Goal: Obtain resource: Download file/media

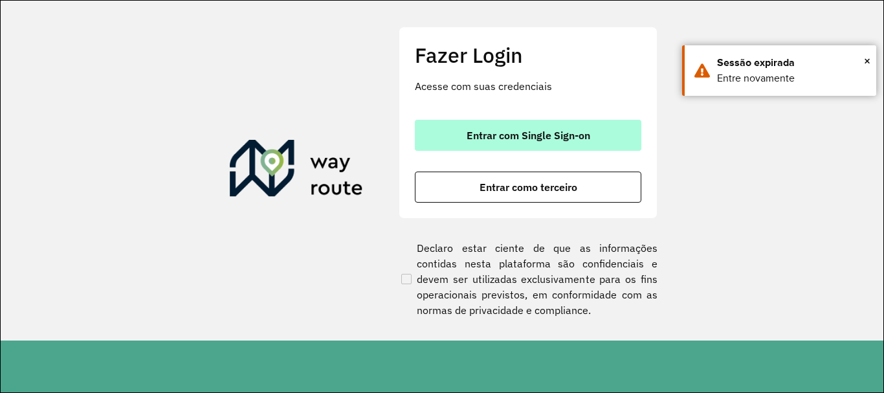
click at [465, 136] on button "Entrar com Single Sign-on" at bounding box center [528, 135] width 226 height 31
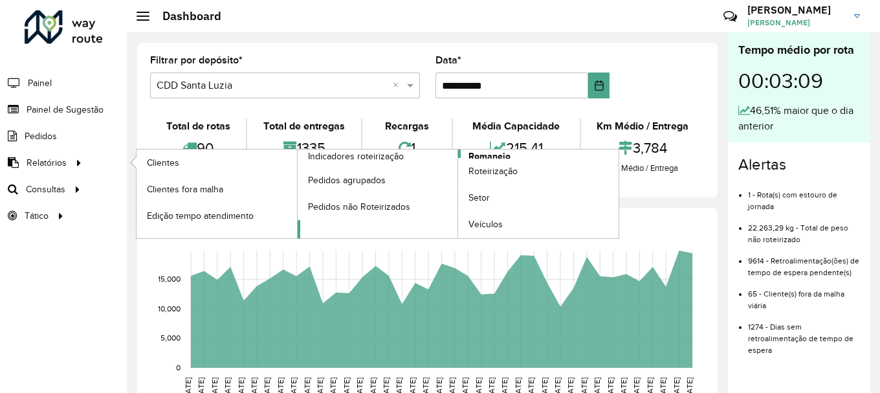
click at [490, 154] on span "Romaneio" at bounding box center [490, 156] width 42 height 14
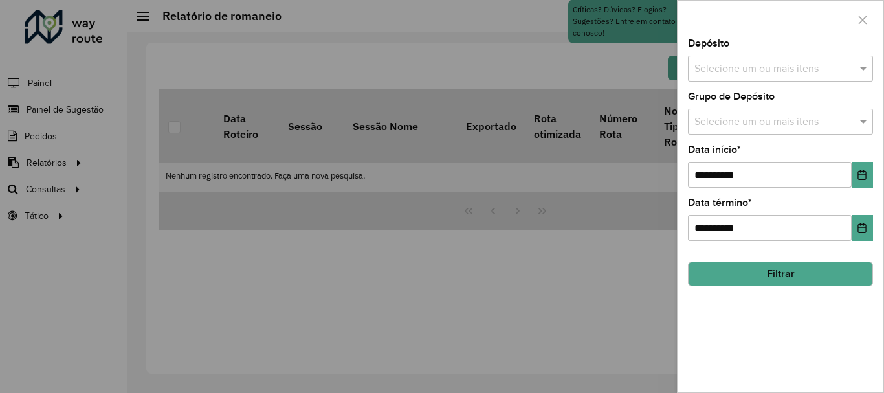
click at [758, 61] on input "text" at bounding box center [774, 69] width 166 height 16
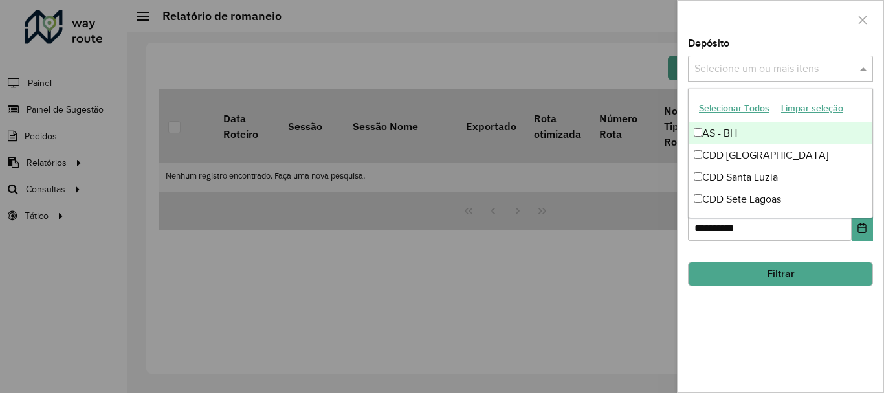
click at [749, 109] on button "Selecionar Todos" at bounding box center [734, 108] width 82 height 20
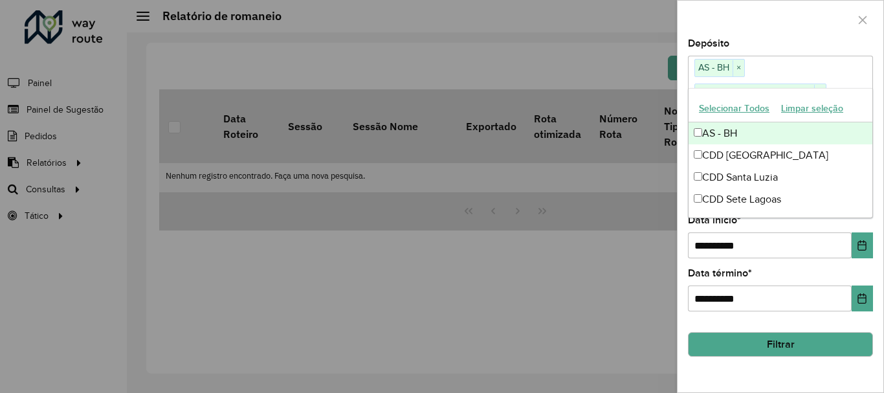
click at [749, 109] on button "Selecionar Todos" at bounding box center [734, 108] width 82 height 20
click at [747, 107] on button "Selecionar Todos" at bounding box center [734, 108] width 82 height 20
click at [797, 107] on button "Limpar seleção" at bounding box center [812, 108] width 74 height 20
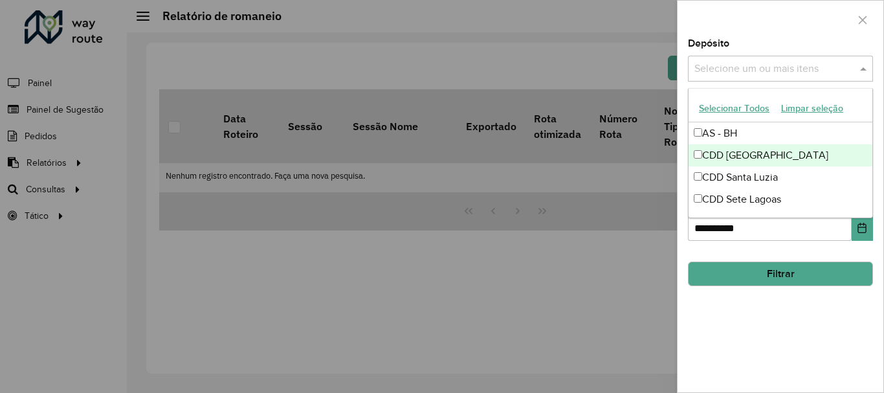
click at [749, 155] on div "CDD [GEOGRAPHIC_DATA]" at bounding box center [781, 155] width 184 height 22
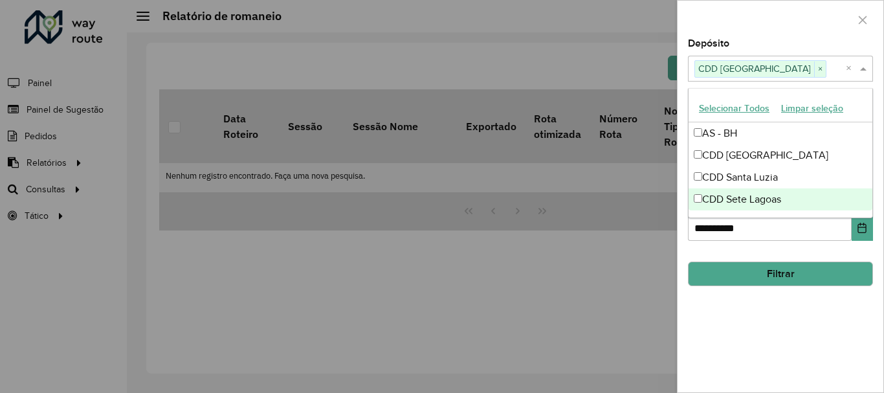
click at [738, 272] on button "Filtrar" at bounding box center [780, 273] width 185 height 25
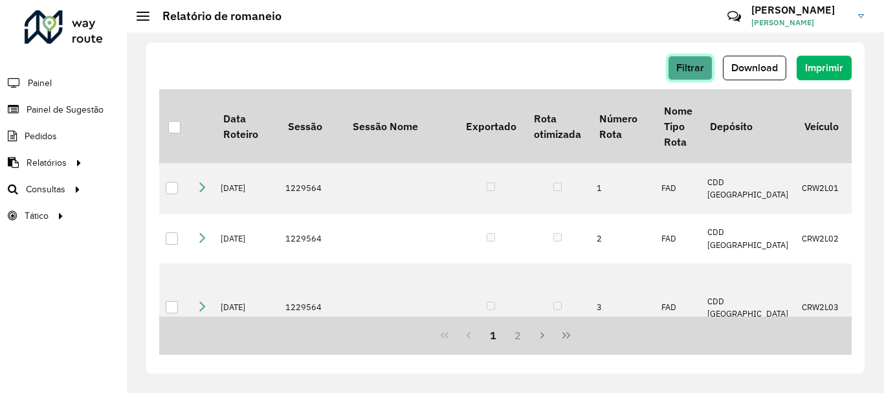
click at [681, 71] on span "Filtrar" at bounding box center [690, 67] width 28 height 11
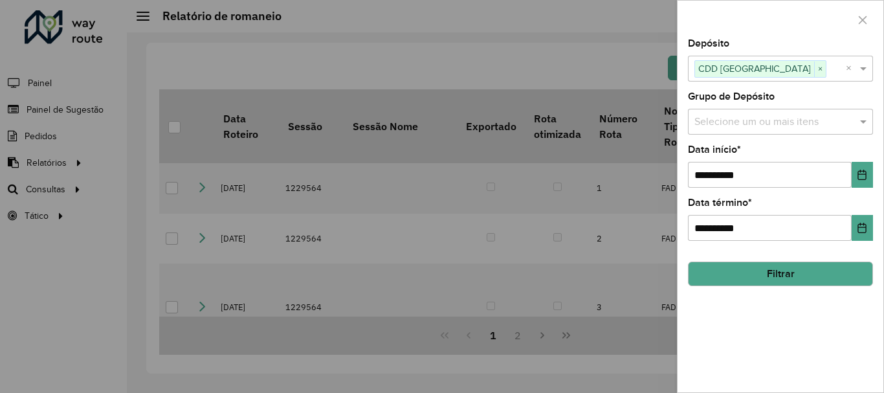
click at [687, 50] on div "**********" at bounding box center [781, 215] width 206 height 353
click at [681, 67] on div "**********" at bounding box center [781, 215] width 206 height 353
click at [863, 167] on button "Choose Date" at bounding box center [862, 175] width 21 height 26
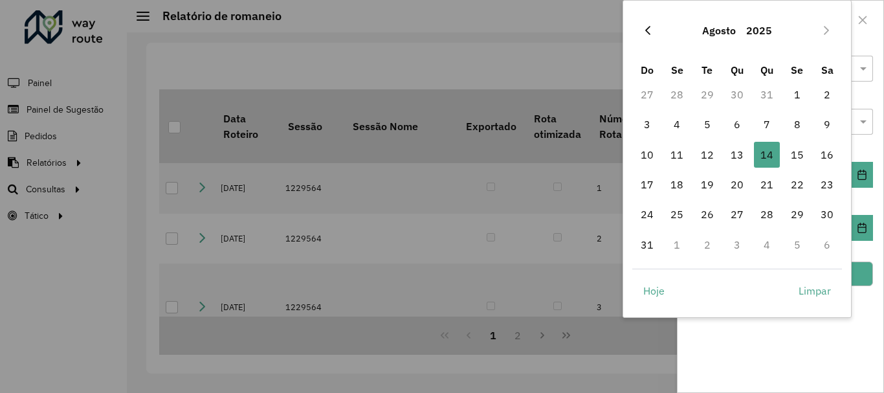
click at [652, 21] on button "Previous Month" at bounding box center [647, 30] width 21 height 21
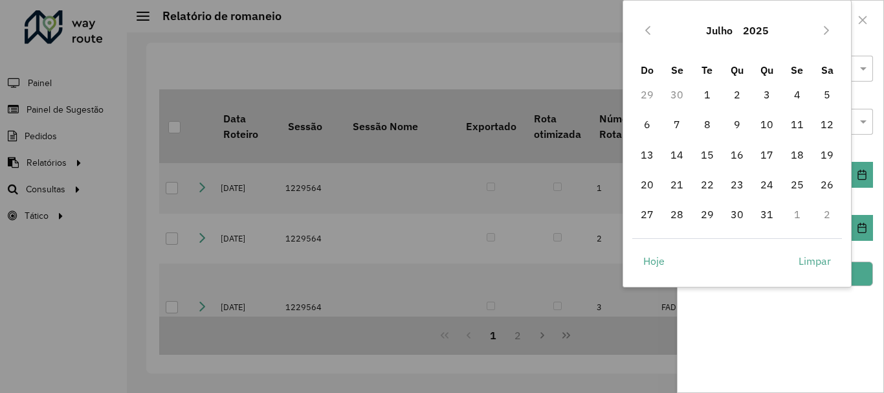
click at [652, 21] on button "Previous Month" at bounding box center [647, 30] width 21 height 21
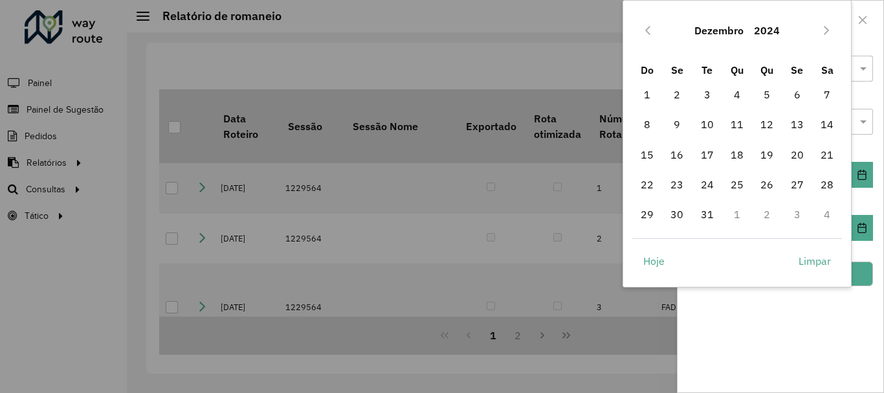
click at [652, 21] on button "Previous Month" at bounding box center [647, 30] width 21 height 21
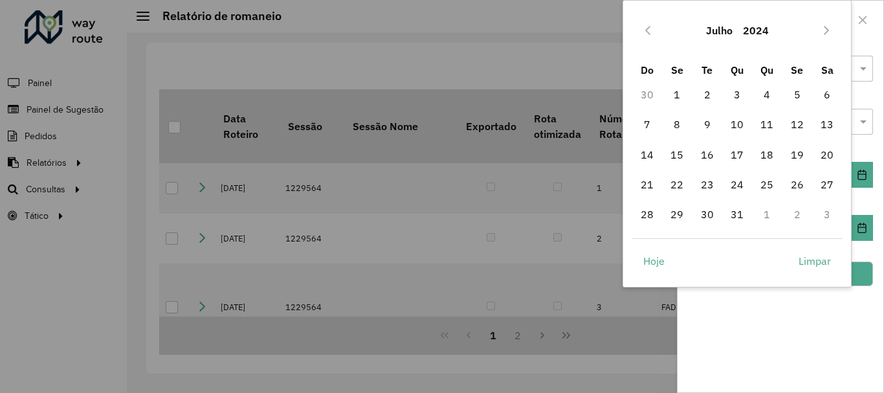
click at [652, 21] on button "Previous Month" at bounding box center [647, 30] width 21 height 21
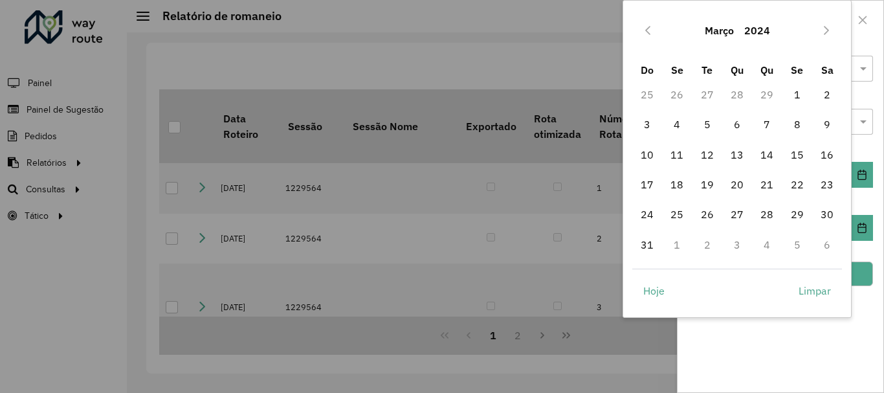
click at [652, 21] on button "Previous Month" at bounding box center [647, 30] width 21 height 21
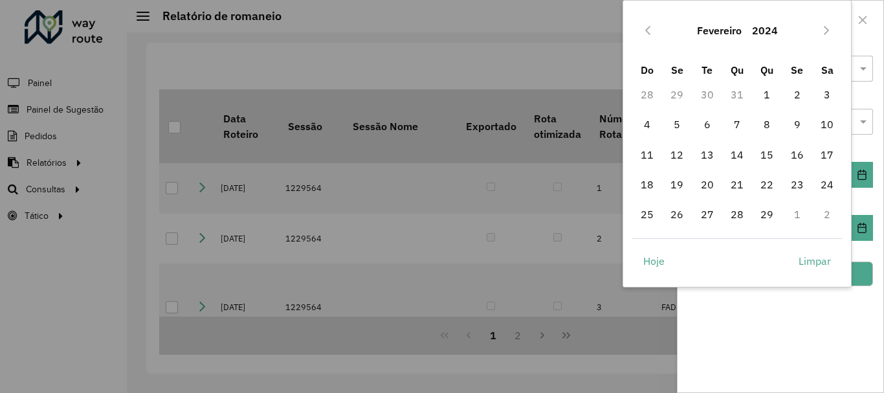
click at [652, 21] on button "Previous Month" at bounding box center [647, 30] width 21 height 21
click at [651, 21] on button "Previous Month" at bounding box center [647, 30] width 21 height 21
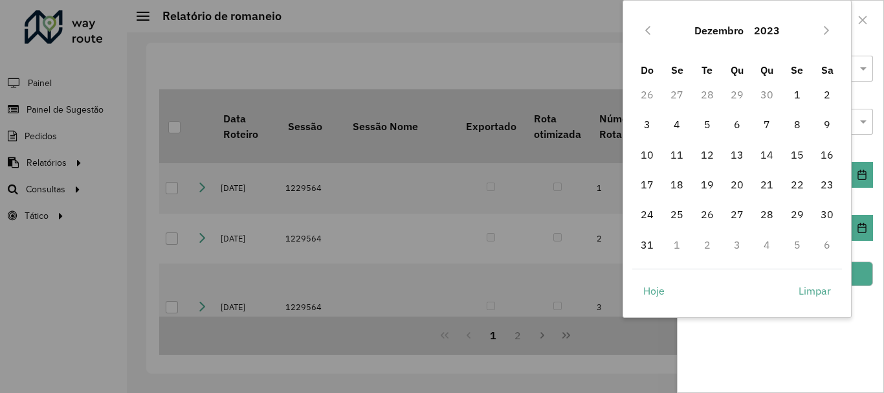
click at [651, 21] on button "Previous Month" at bounding box center [647, 30] width 21 height 21
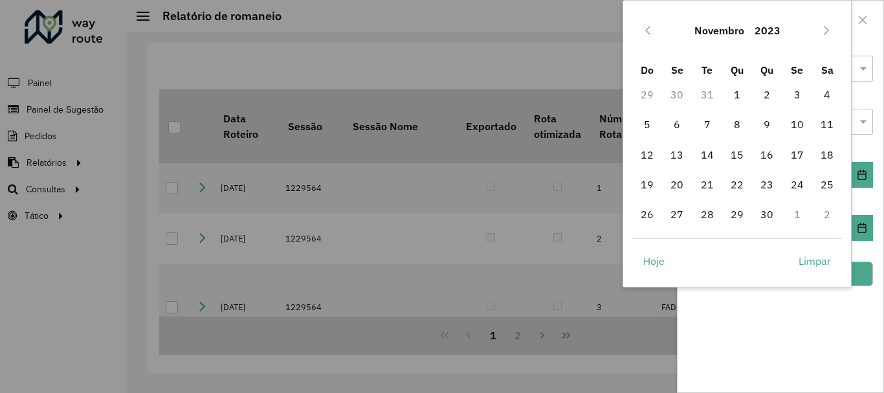
click at [651, 21] on button "Previous Month" at bounding box center [647, 30] width 21 height 21
click at [818, 26] on button "Next Month" at bounding box center [826, 30] width 21 height 21
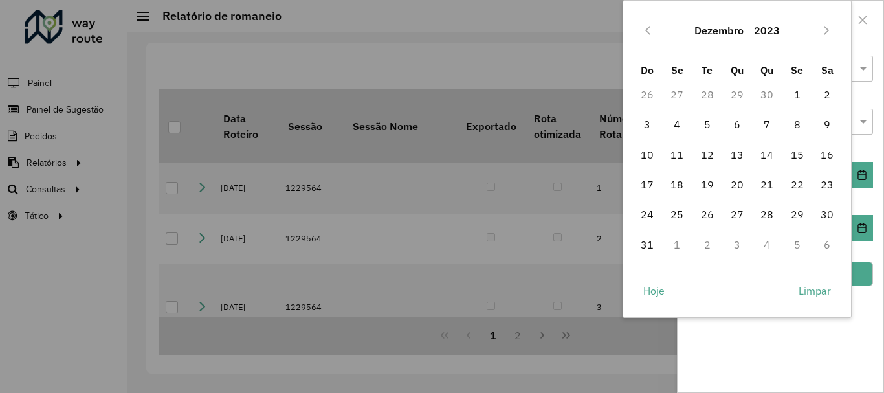
click at [818, 26] on button "Next Month" at bounding box center [826, 30] width 21 height 21
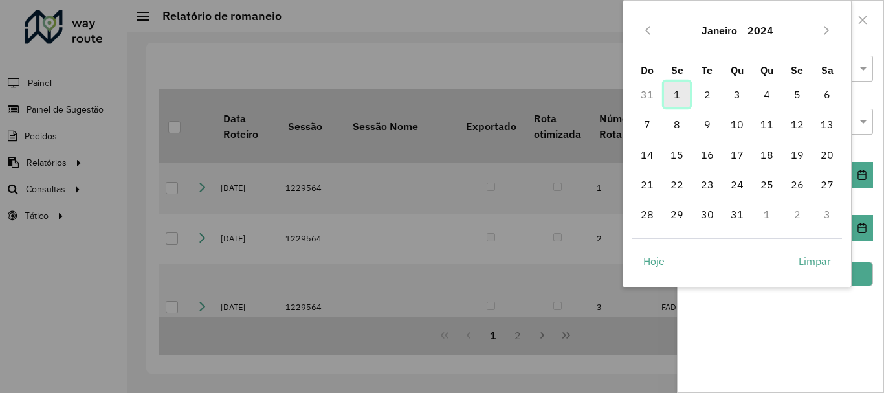
click at [674, 96] on span "1" at bounding box center [677, 95] width 26 height 26
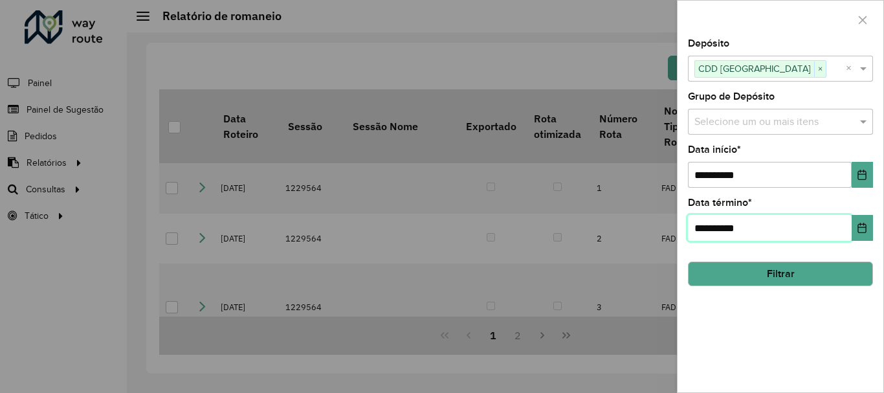
click at [755, 228] on input "**********" at bounding box center [770, 228] width 164 height 26
click at [879, 243] on div "**********" at bounding box center [781, 215] width 206 height 353
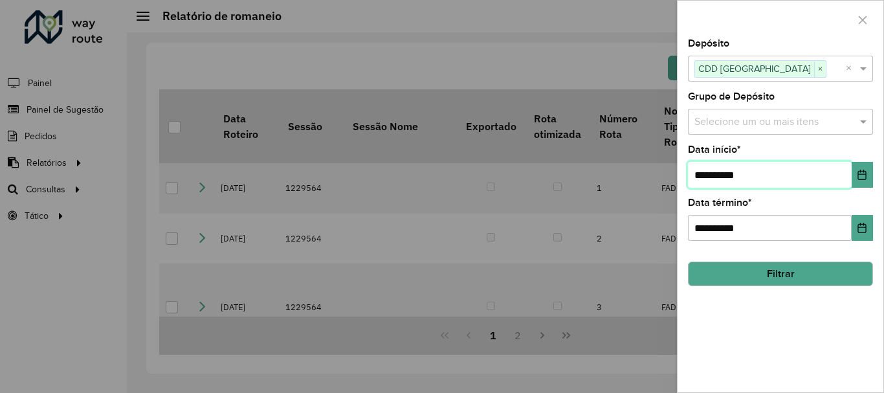
click at [850, 182] on input "**********" at bounding box center [770, 175] width 164 height 26
click at [859, 177] on icon "Choose Date" at bounding box center [862, 175] width 8 height 10
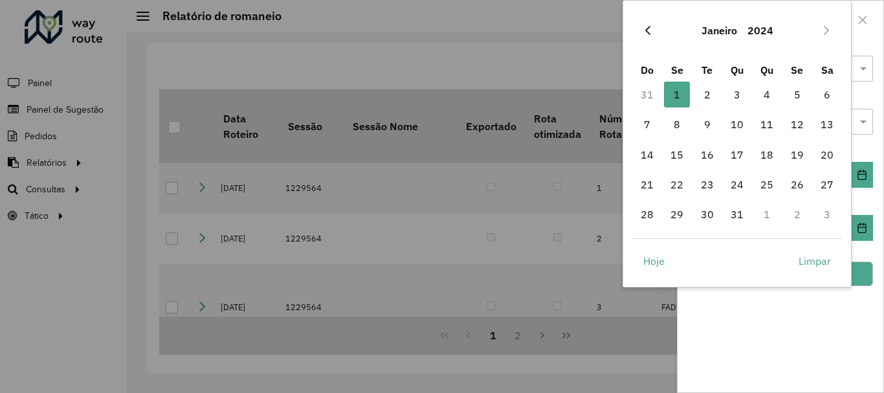
click at [646, 30] on icon "Previous Month" at bounding box center [647, 30] width 5 height 9
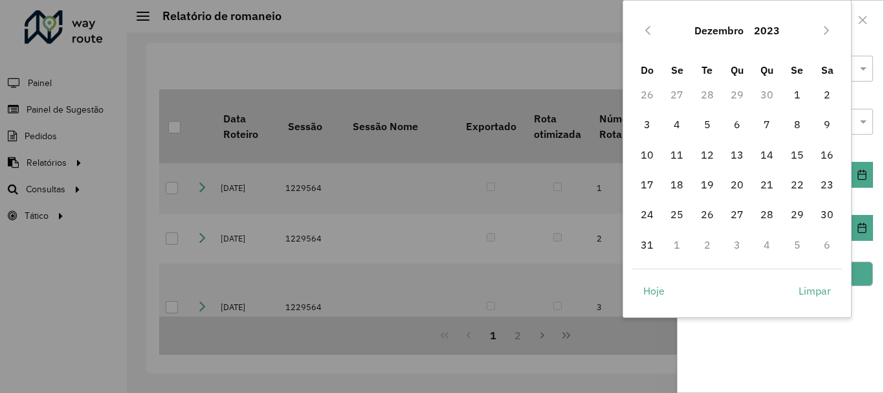
click at [646, 30] on icon "Previous Month" at bounding box center [647, 30] width 5 height 9
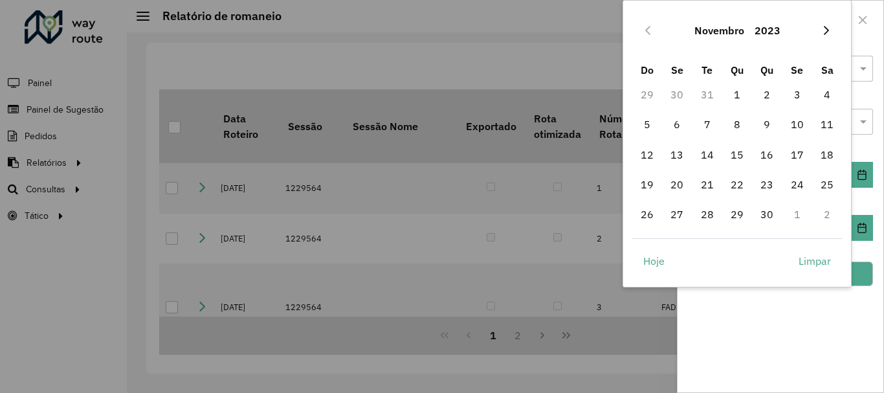
click at [832, 32] on icon "Next Month" at bounding box center [826, 30] width 10 height 10
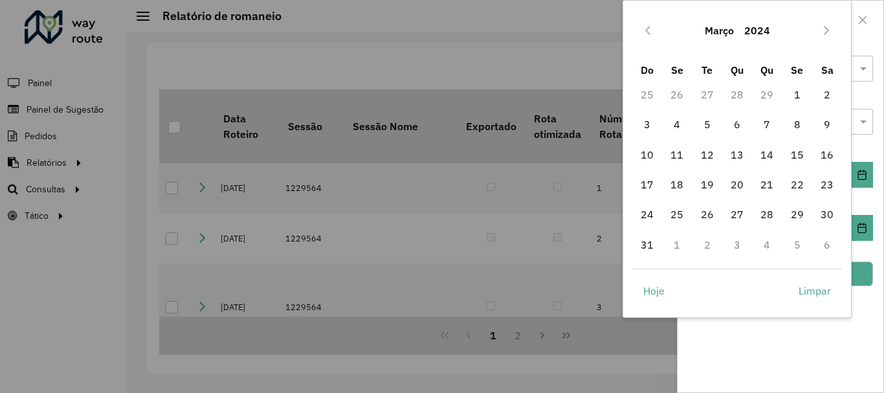
click at [831, 32] on icon "Next Month" at bounding box center [826, 30] width 10 height 10
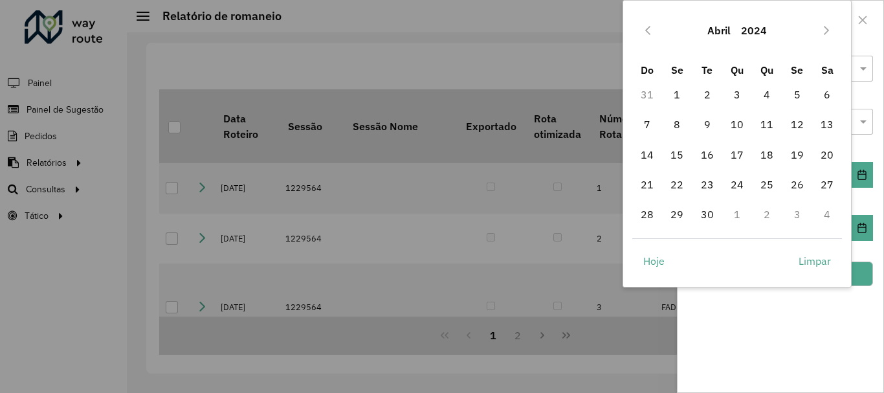
click at [831, 32] on icon "Next Month" at bounding box center [826, 30] width 10 height 10
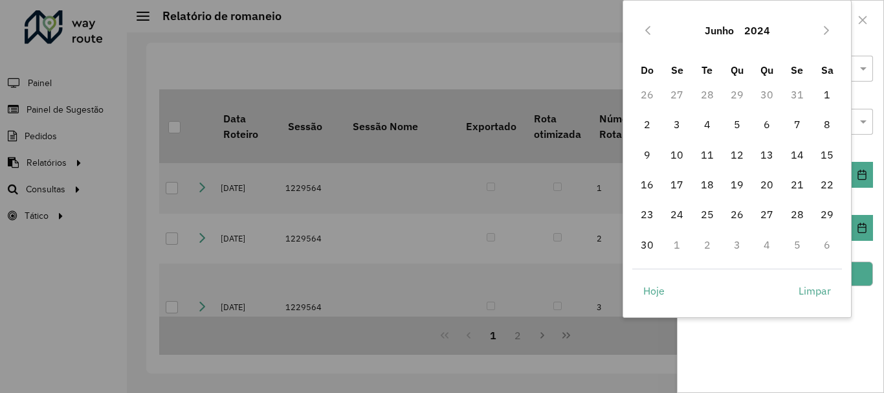
click at [831, 32] on icon "Next Month" at bounding box center [826, 30] width 10 height 10
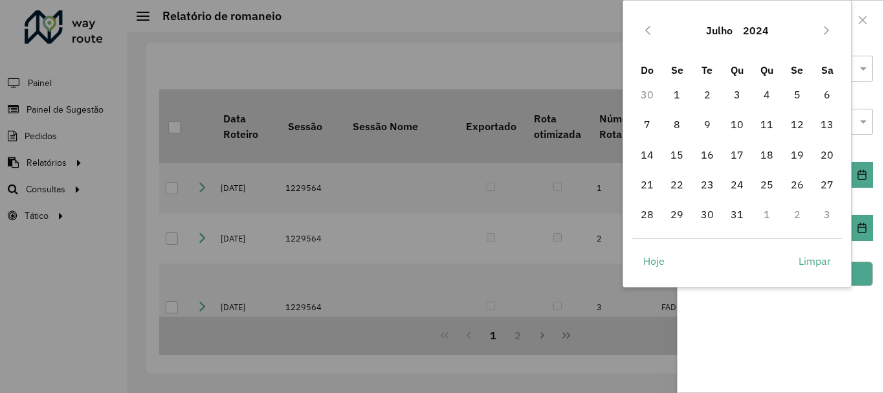
click at [831, 32] on icon "Next Month" at bounding box center [826, 30] width 10 height 10
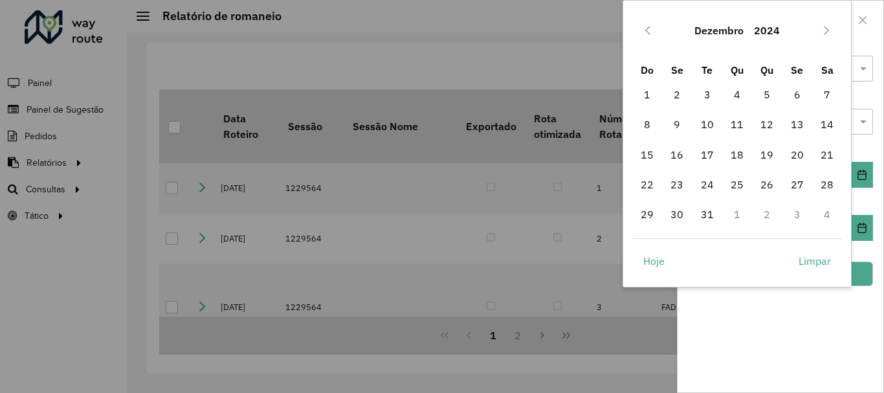
click at [831, 32] on icon "Next Month" at bounding box center [826, 30] width 10 height 10
click at [735, 94] on span "1" at bounding box center [737, 95] width 26 height 26
type input "**********"
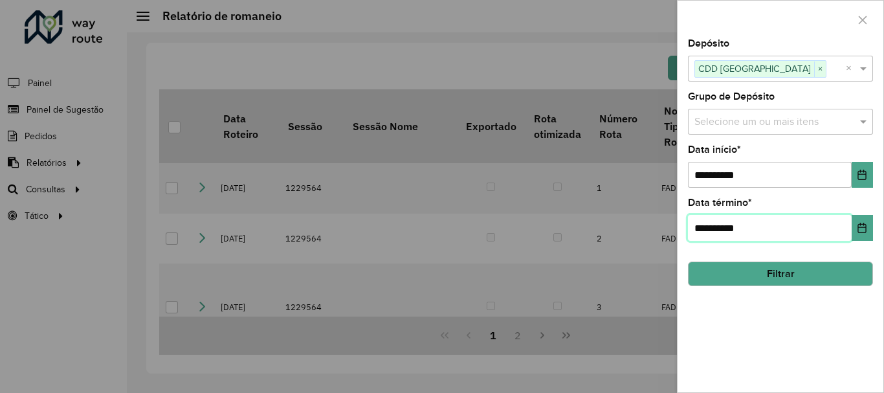
click at [794, 219] on input "**********" at bounding box center [770, 228] width 164 height 26
click at [854, 228] on button "Choose Date" at bounding box center [862, 228] width 21 height 26
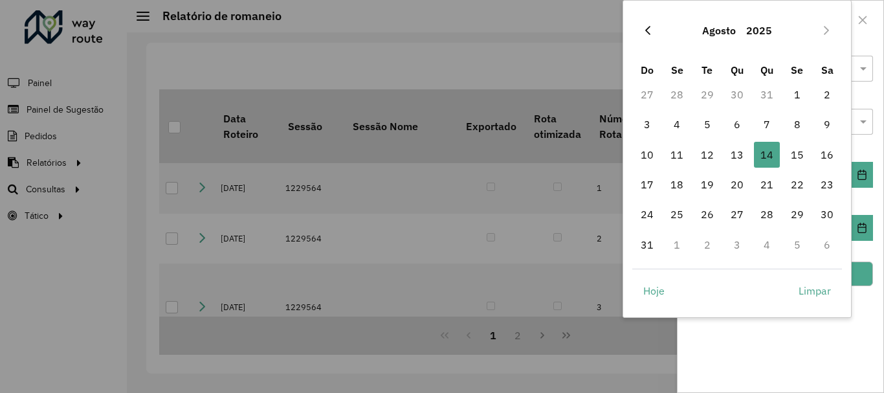
click at [654, 34] on button "Previous Month" at bounding box center [647, 30] width 21 height 21
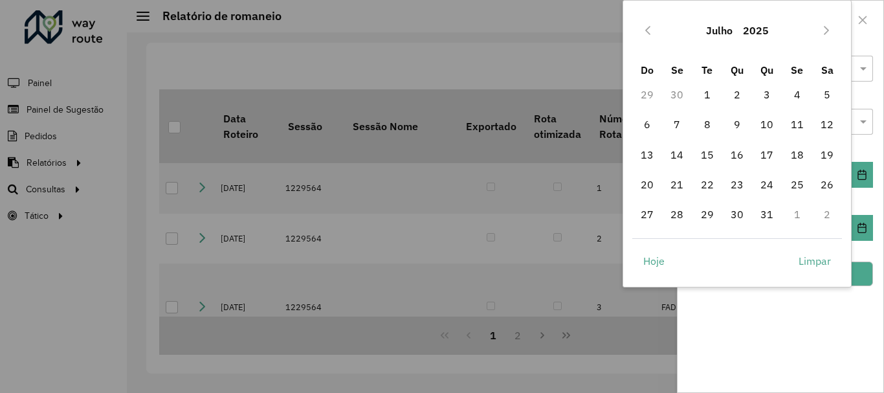
click at [654, 34] on button "Previous Month" at bounding box center [647, 30] width 21 height 21
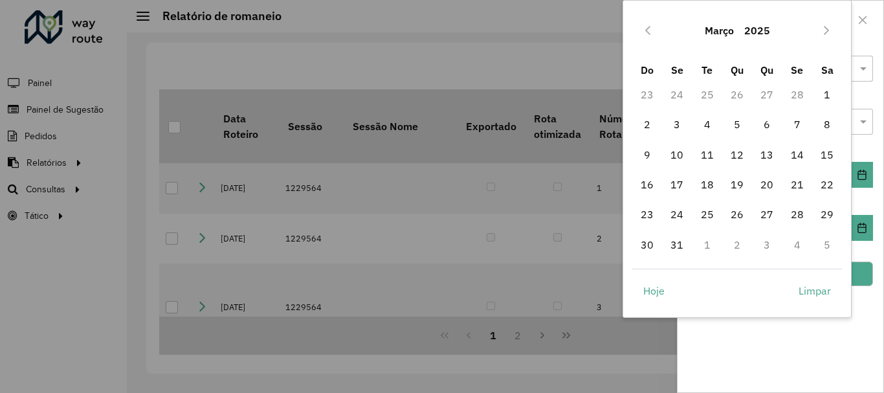
click at [654, 34] on button "Previous Month" at bounding box center [647, 30] width 21 height 21
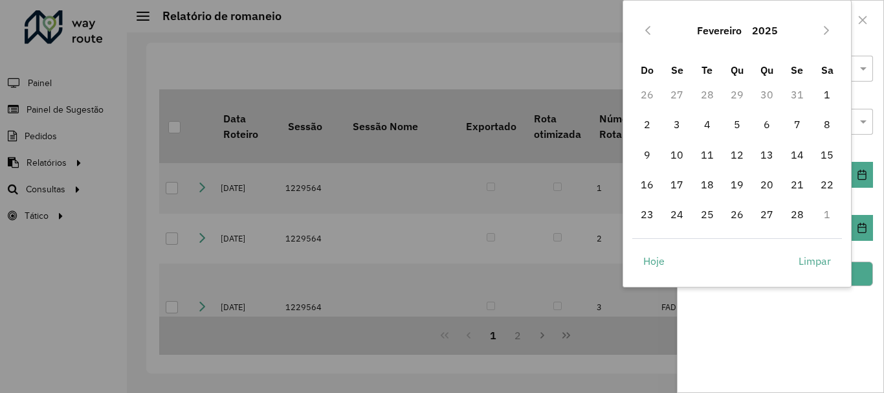
click at [654, 34] on button "Previous Month" at bounding box center [647, 30] width 21 height 21
click at [824, 35] on icon "Next Month" at bounding box center [826, 30] width 10 height 10
click at [823, 35] on icon "Next Month" at bounding box center [826, 30] width 10 height 10
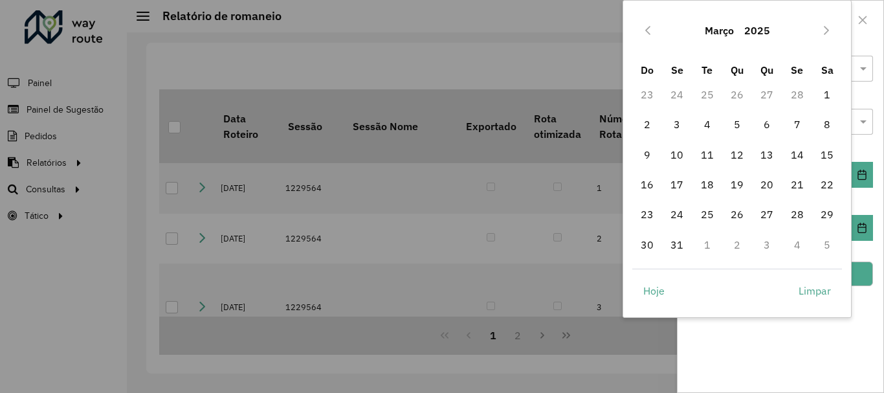
click at [823, 35] on icon "Next Month" at bounding box center [826, 30] width 10 height 10
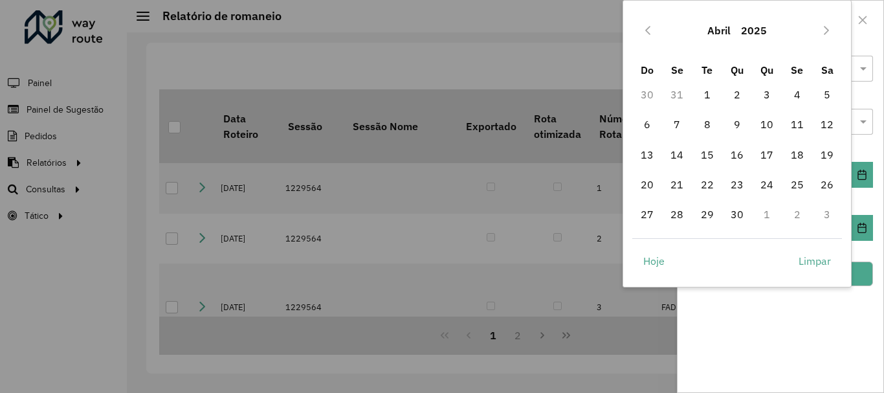
click at [823, 35] on icon "Next Month" at bounding box center [826, 30] width 10 height 10
click at [830, 286] on div "Julho 2025 Do Se Te Qu Qu Se Sa 29 30 1 2 3 4 5 6 7 8 9 10 11 12 13 14 15 16 17…" at bounding box center [737, 143] width 229 height 287
click at [801, 313] on div "**********" at bounding box center [781, 215] width 206 height 353
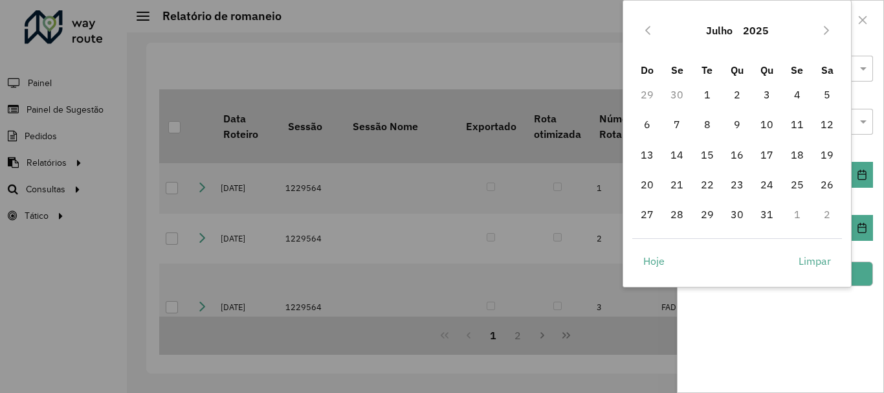
click at [801, 313] on div "**********" at bounding box center [781, 215] width 206 height 353
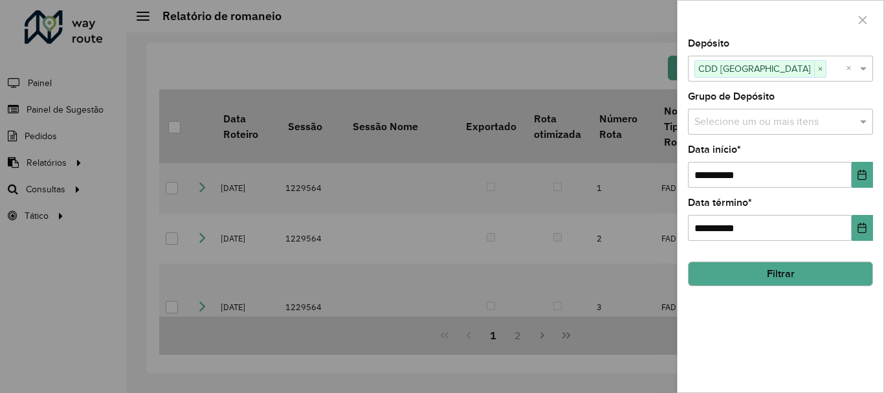
click at [801, 313] on div "**********" at bounding box center [781, 215] width 206 height 353
click at [803, 230] on input "**********" at bounding box center [770, 228] width 164 height 26
click at [857, 226] on icon "Choose Date" at bounding box center [862, 228] width 10 height 10
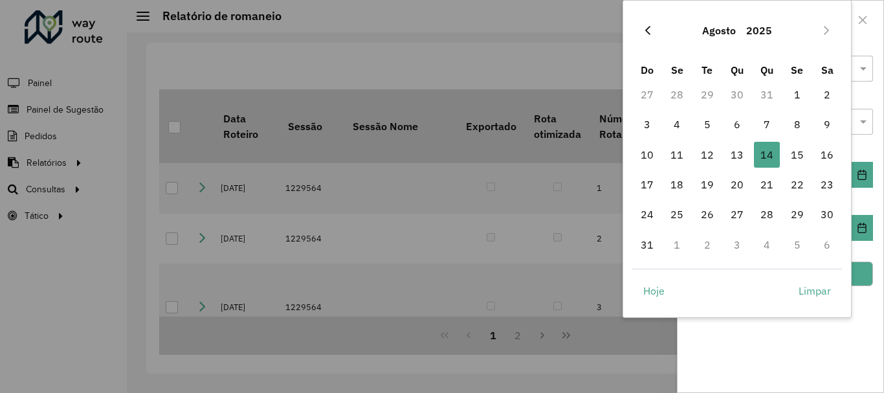
click at [645, 30] on icon "Previous Month" at bounding box center [648, 30] width 10 height 10
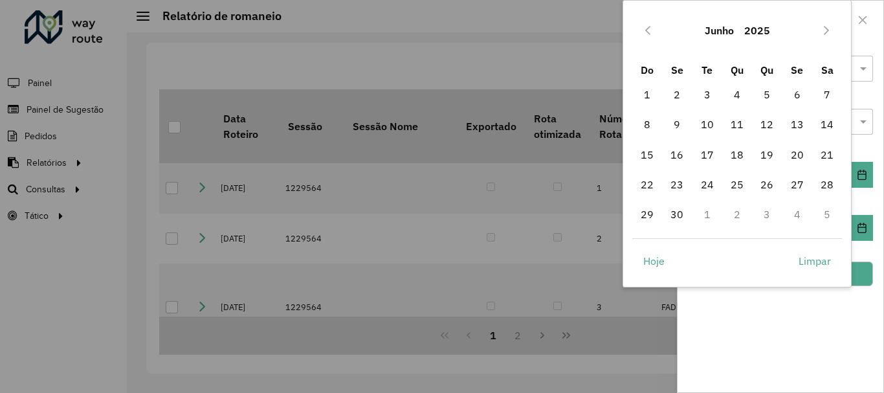
click at [645, 30] on icon "Previous Month" at bounding box center [648, 30] width 10 height 10
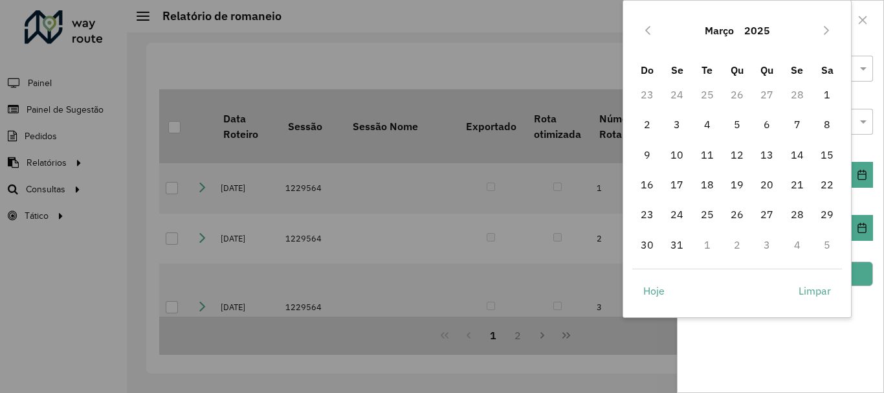
click at [645, 30] on icon "Previous Month" at bounding box center [648, 30] width 10 height 10
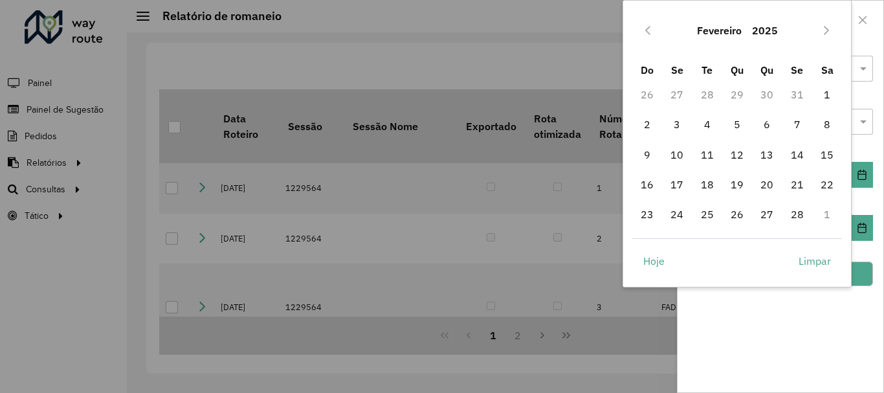
click at [645, 30] on icon "Previous Month" at bounding box center [648, 30] width 10 height 10
click at [800, 212] on span "31" at bounding box center [797, 214] width 26 height 26
type input "**********"
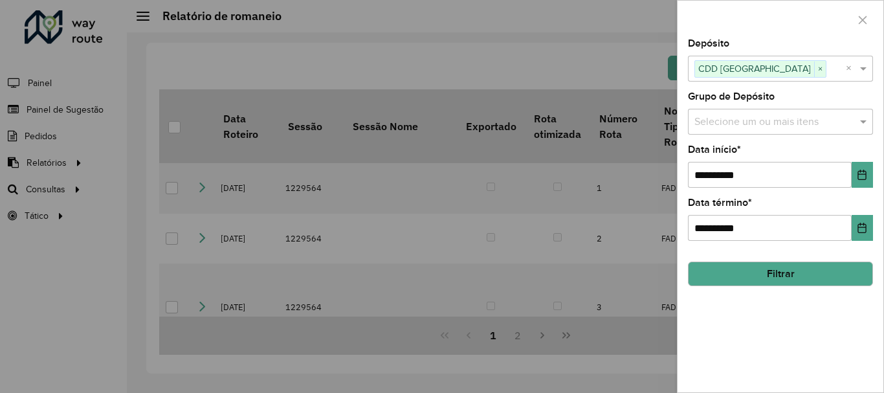
click at [779, 272] on button "Filtrar" at bounding box center [780, 273] width 185 height 25
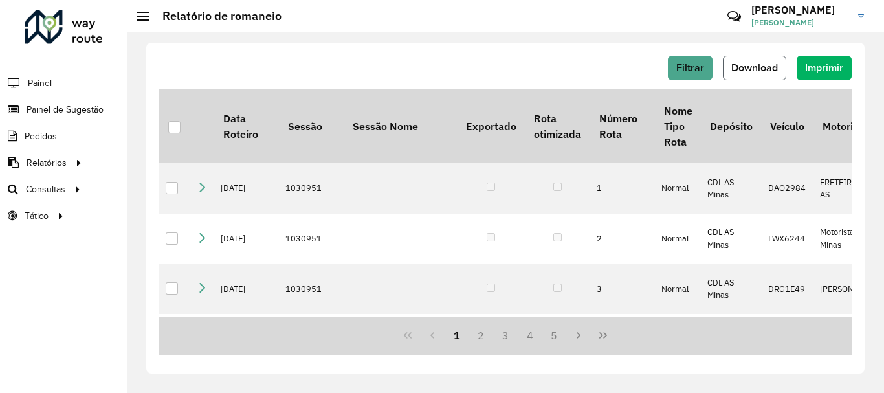
click at [755, 61] on button "Download" at bounding box center [754, 68] width 63 height 25
click at [687, 69] on span "Filtrar" at bounding box center [690, 67] width 28 height 11
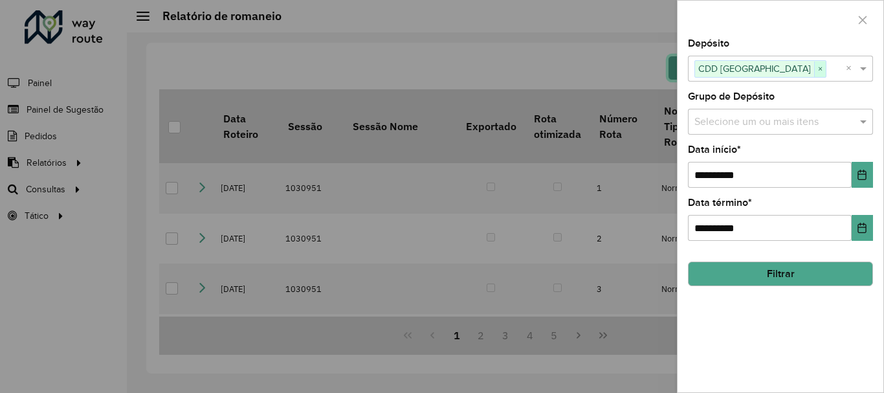
click at [814, 67] on span "×" at bounding box center [820, 69] width 12 height 16
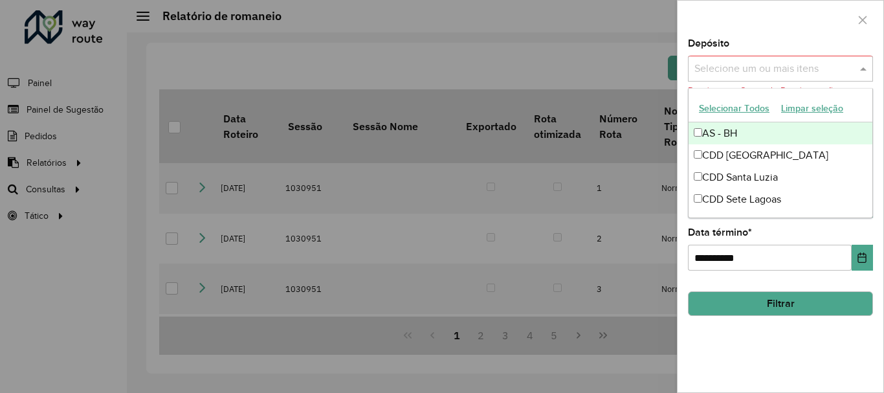
click at [793, 67] on input "text" at bounding box center [774, 69] width 166 height 16
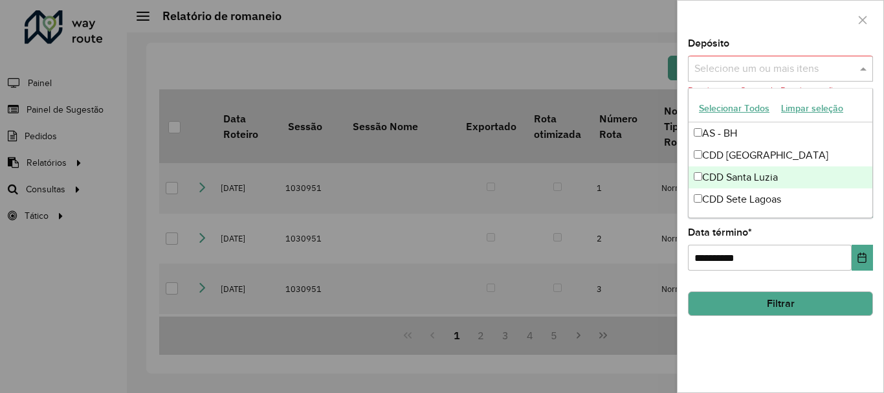
click at [752, 176] on div "CDD Santa Luzia" at bounding box center [781, 177] width 184 height 22
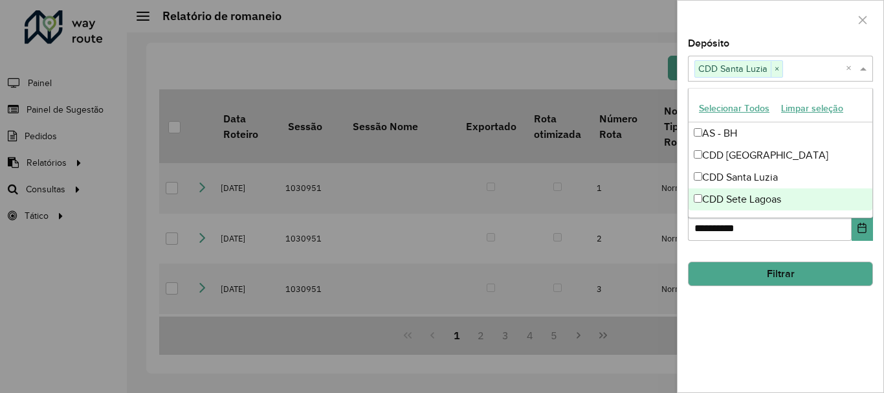
click at [745, 276] on button "Filtrar" at bounding box center [780, 273] width 185 height 25
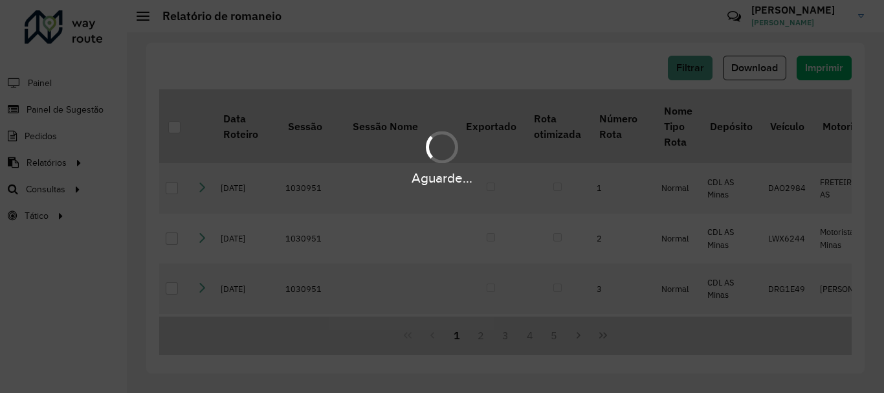
drag, startPoint x: 695, startPoint y: 248, endPoint x: 595, endPoint y: 184, distance: 119.0
click at [595, 184] on div "Aguarde..." at bounding box center [442, 196] width 884 height 393
click at [595, 184] on div "Aguarde..." at bounding box center [442, 178] width 884 height 20
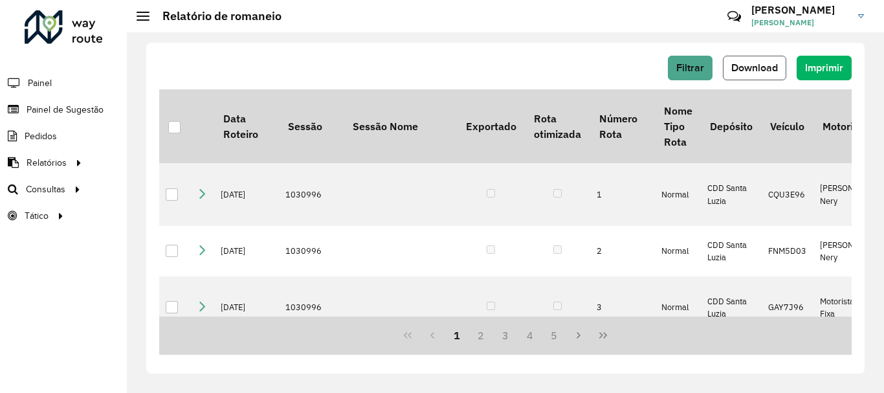
click at [737, 76] on button "Download" at bounding box center [754, 68] width 63 height 25
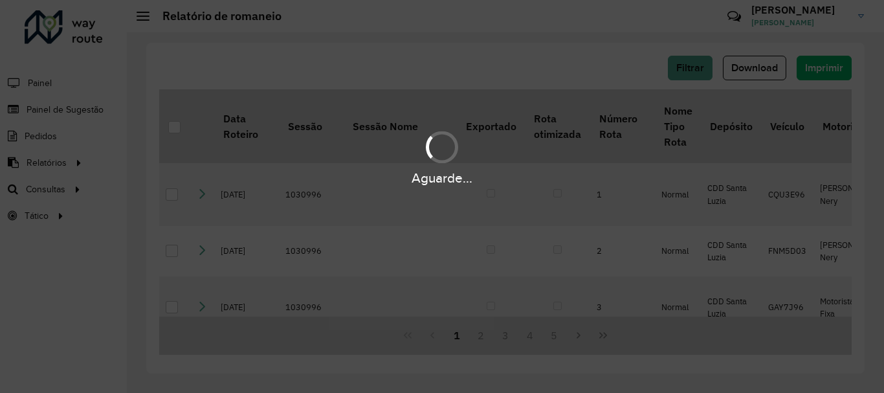
click at [448, 142] on div at bounding box center [442, 147] width 38 height 38
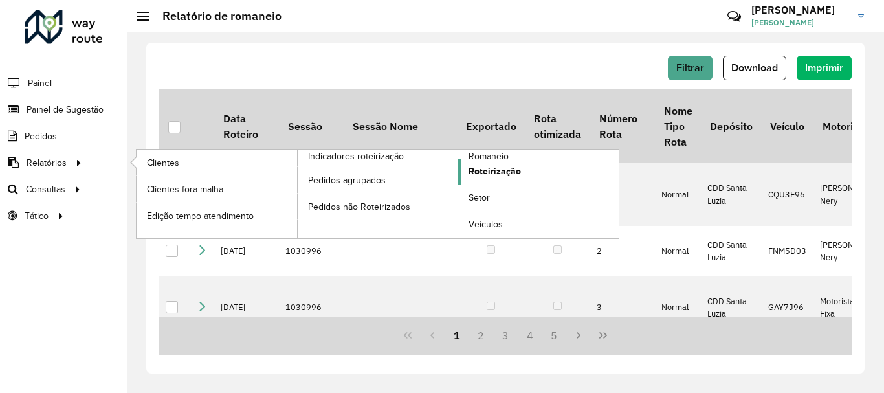
click at [505, 170] on span "Roteirização" at bounding box center [495, 171] width 52 height 14
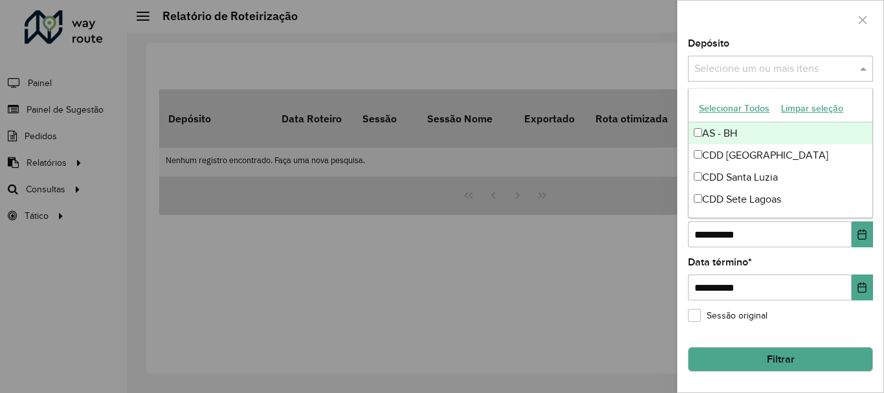
click at [735, 68] on input "text" at bounding box center [774, 69] width 166 height 16
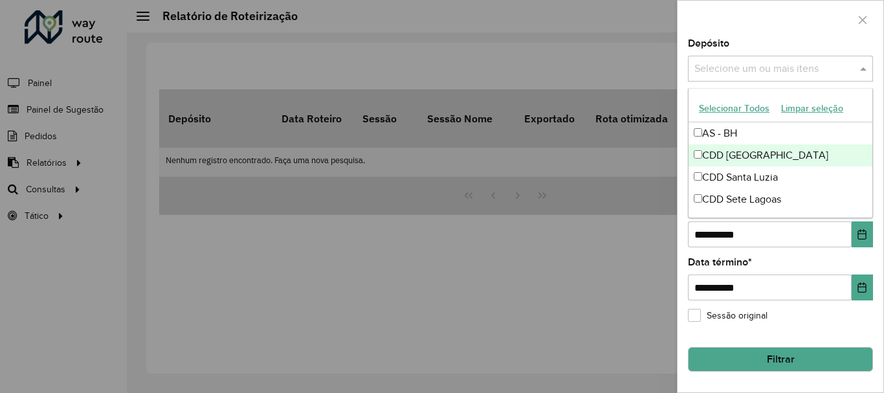
click at [729, 155] on div "CDD [GEOGRAPHIC_DATA]" at bounding box center [781, 155] width 184 height 22
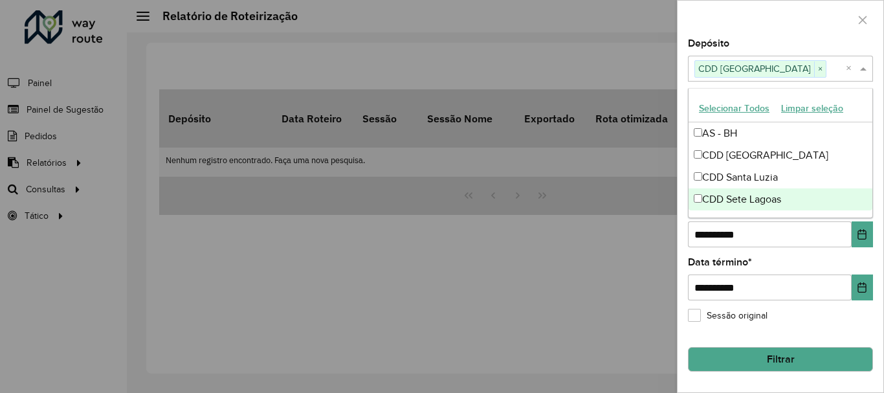
click at [738, 321] on label "Sessão original" at bounding box center [728, 316] width 80 height 14
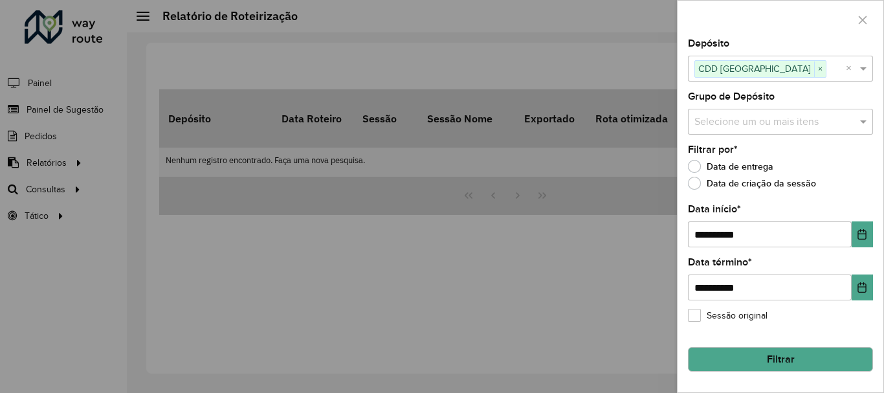
click at [697, 312] on label "Sessão original" at bounding box center [728, 316] width 80 height 14
click at [760, 355] on button "Filtrar" at bounding box center [780, 359] width 185 height 25
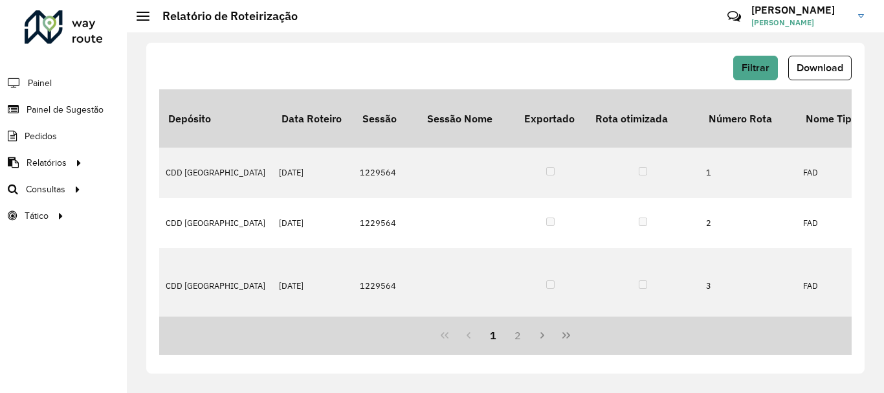
click at [784, 317] on div "1 2" at bounding box center [505, 335] width 692 height 38
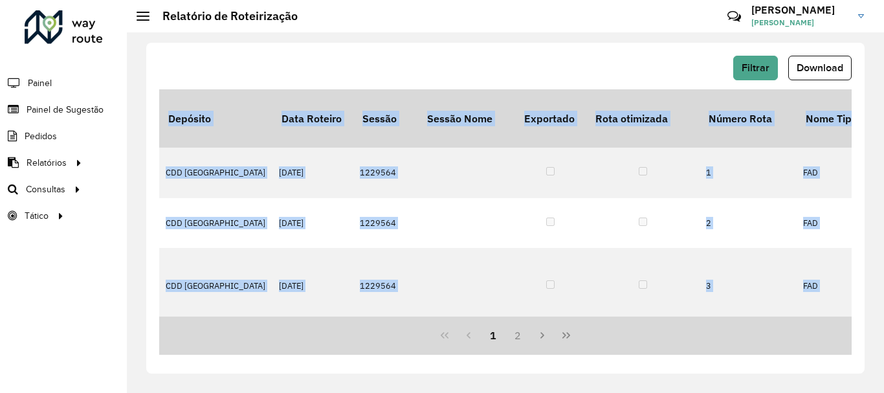
click at [784, 317] on div "1 2" at bounding box center [505, 335] width 692 height 38
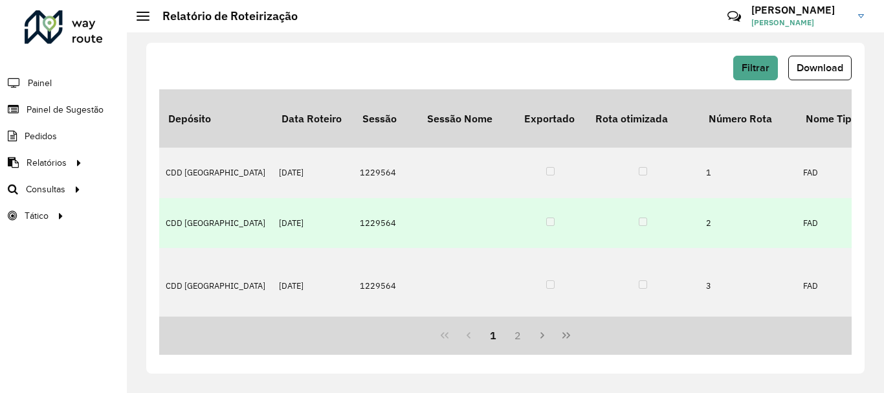
click at [683, 226] on td at bounding box center [642, 223] width 113 height 50
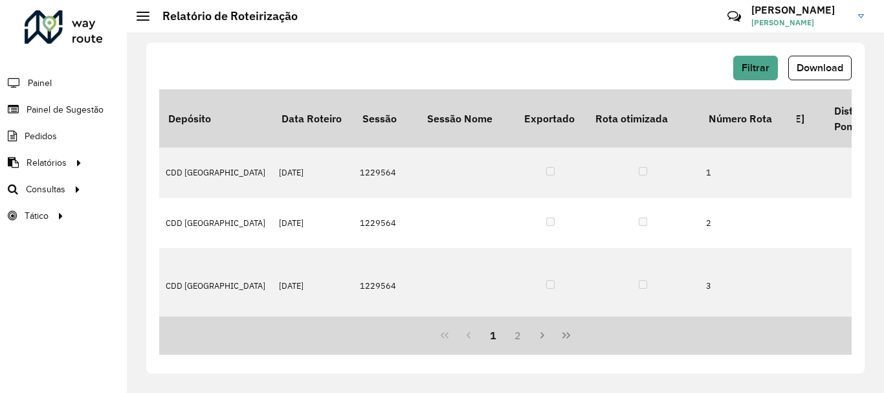
click at [821, 80] on div "Filtrar Download" at bounding box center [505, 73] width 692 height 34
click at [821, 74] on button "Download" at bounding box center [819, 68] width 63 height 25
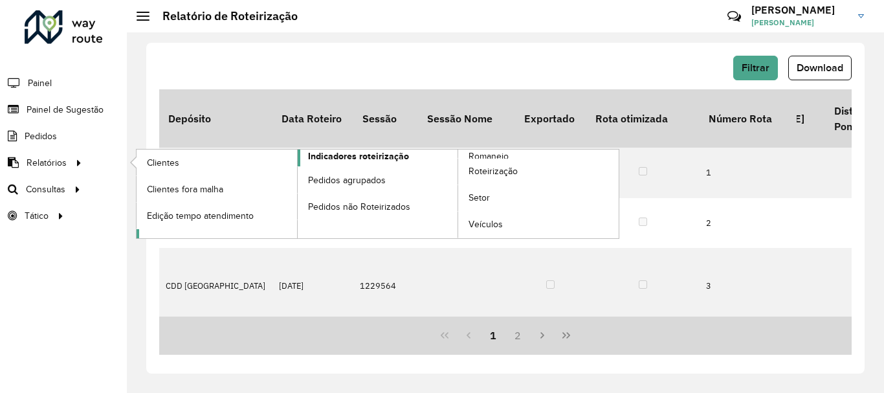
click at [355, 160] on span "Indicadores roteirização" at bounding box center [358, 156] width 101 height 14
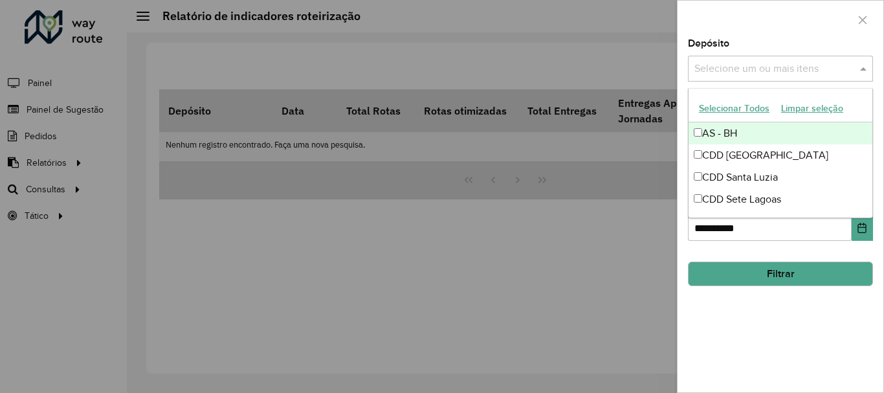
click at [729, 74] on input "text" at bounding box center [774, 69] width 166 height 16
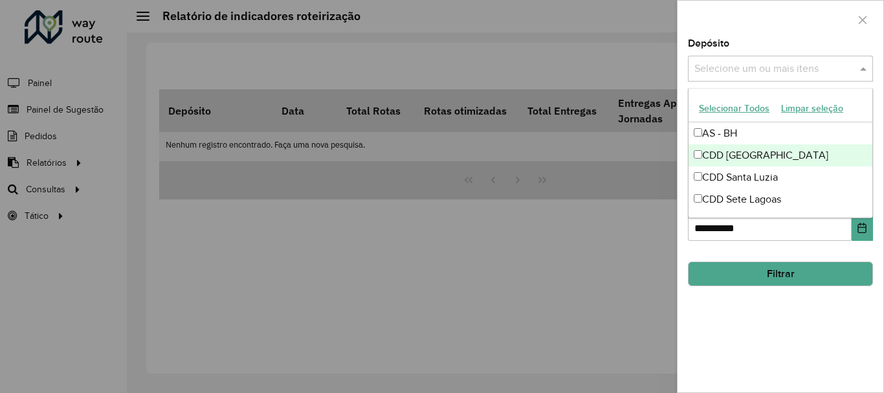
click at [731, 153] on div "CDD [GEOGRAPHIC_DATA]" at bounding box center [781, 155] width 184 height 22
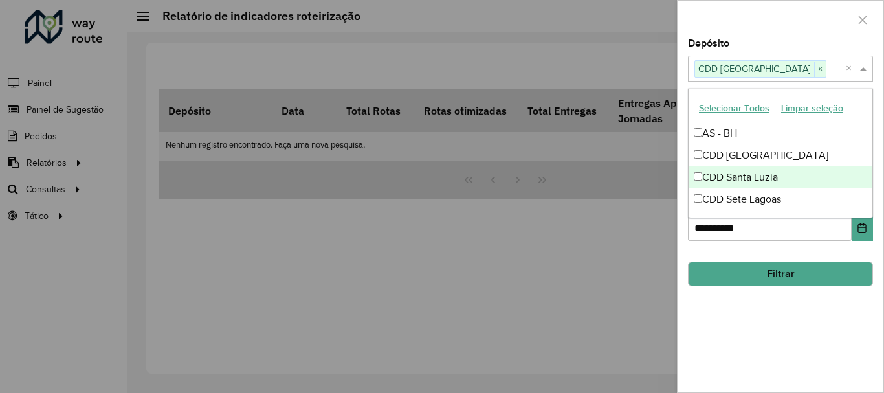
click at [731, 284] on button "Filtrar" at bounding box center [780, 273] width 185 height 25
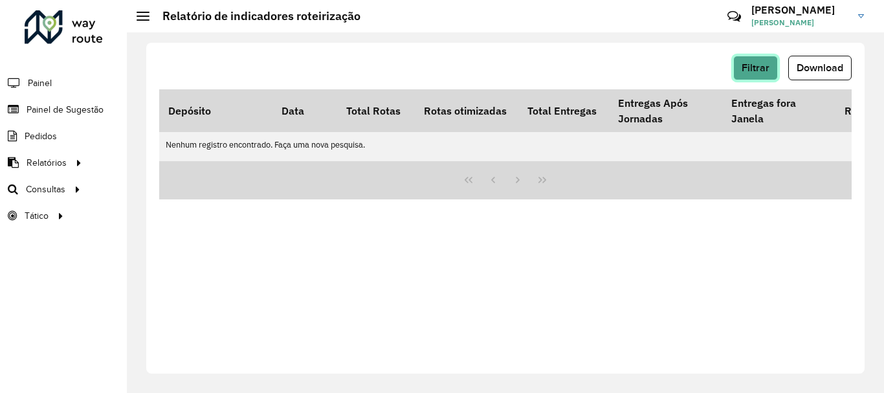
click at [768, 72] on span "Filtrar" at bounding box center [756, 67] width 28 height 11
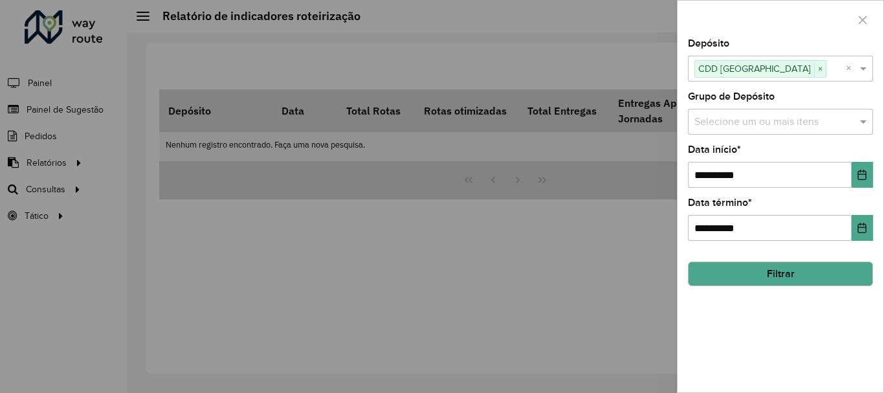
click at [756, 124] on input "text" at bounding box center [774, 123] width 166 height 16
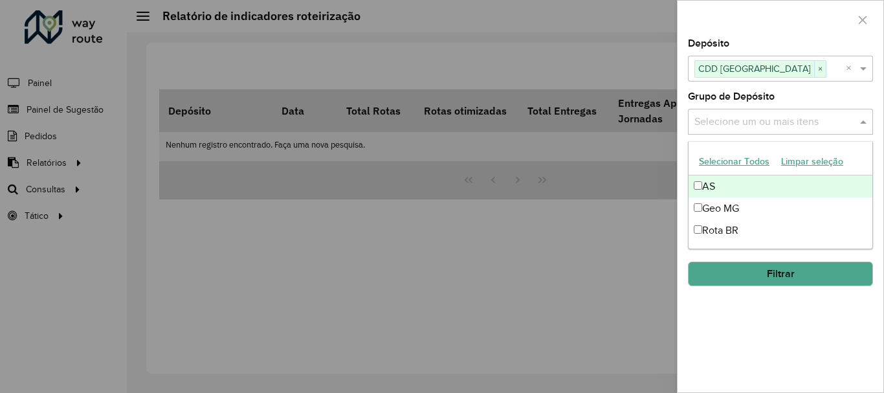
click at [722, 165] on button "Selecionar Todos" at bounding box center [734, 161] width 82 height 20
click at [742, 280] on button "Filtrar" at bounding box center [780, 273] width 185 height 25
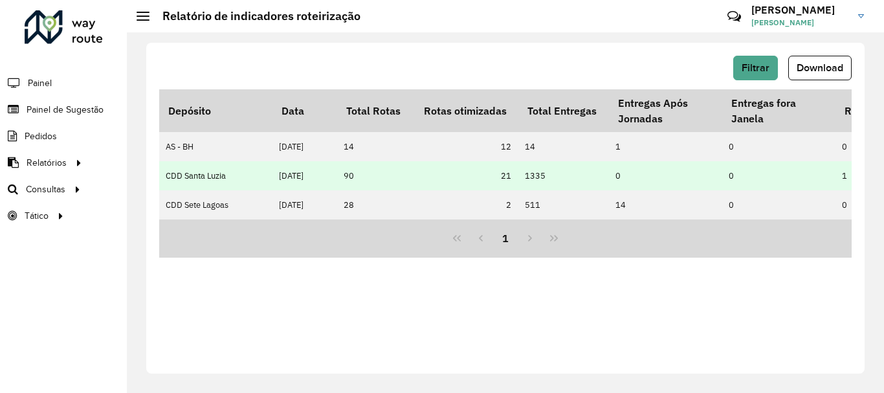
click at [651, 177] on td "0" at bounding box center [665, 175] width 113 height 29
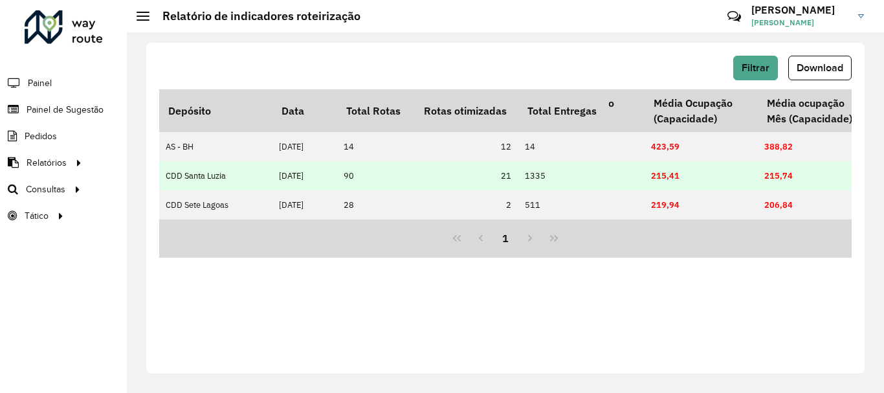
scroll to position [0, 1010]
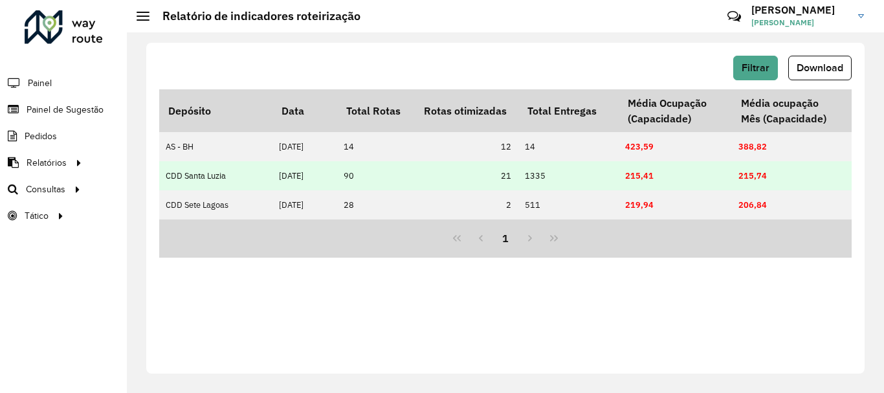
click at [650, 175] on span "215,41" at bounding box center [639, 175] width 28 height 11
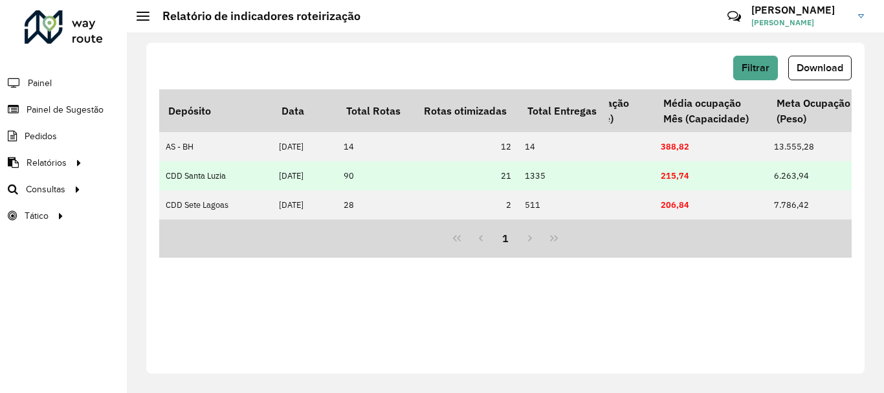
scroll to position [0, 1113]
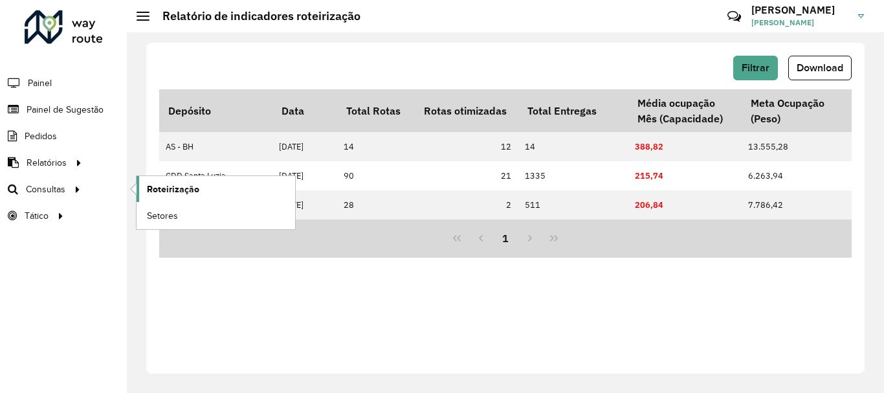
click at [186, 199] on link "Roteirização" at bounding box center [216, 189] width 159 height 26
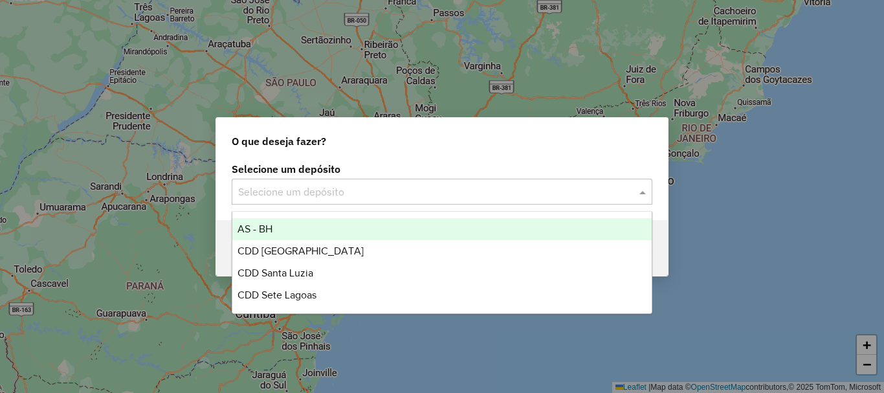
click at [274, 198] on input "text" at bounding box center [429, 192] width 382 height 16
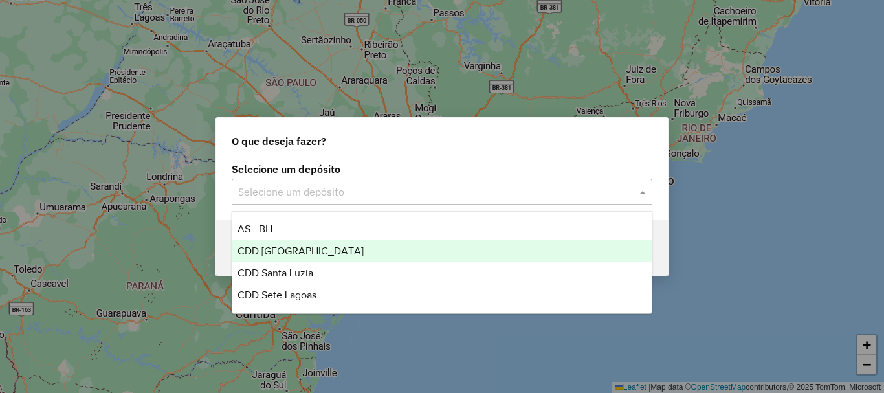
click at [290, 247] on span "CDD [GEOGRAPHIC_DATA]" at bounding box center [301, 250] width 126 height 11
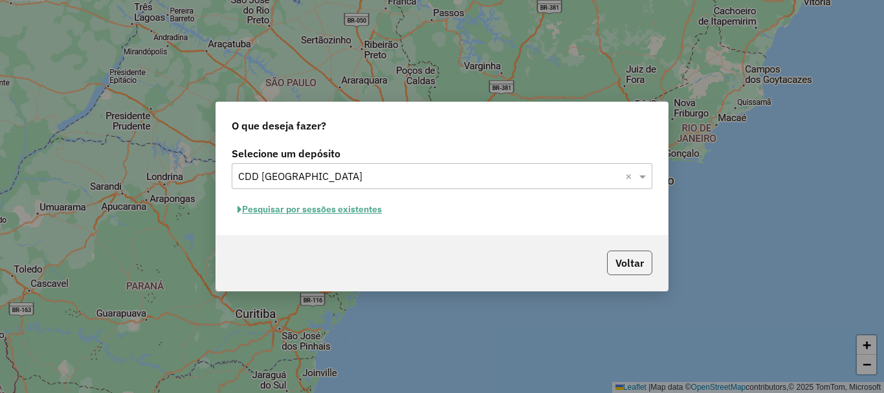
click at [618, 266] on button "Voltar" at bounding box center [629, 262] width 45 height 25
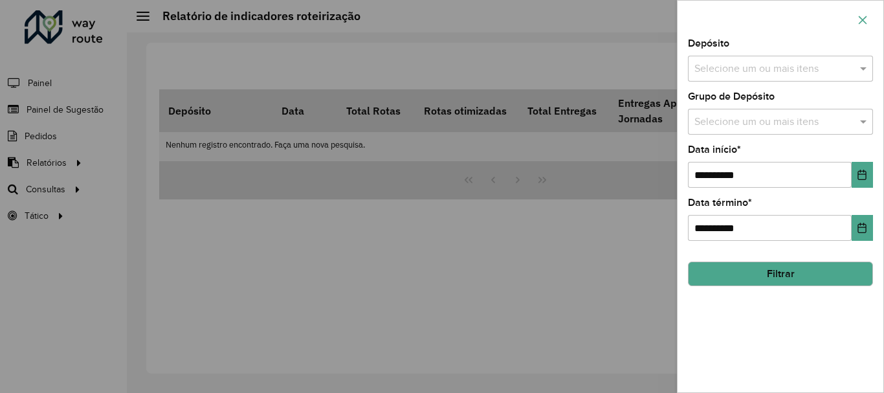
click at [860, 19] on icon "button" at bounding box center [862, 20] width 10 height 10
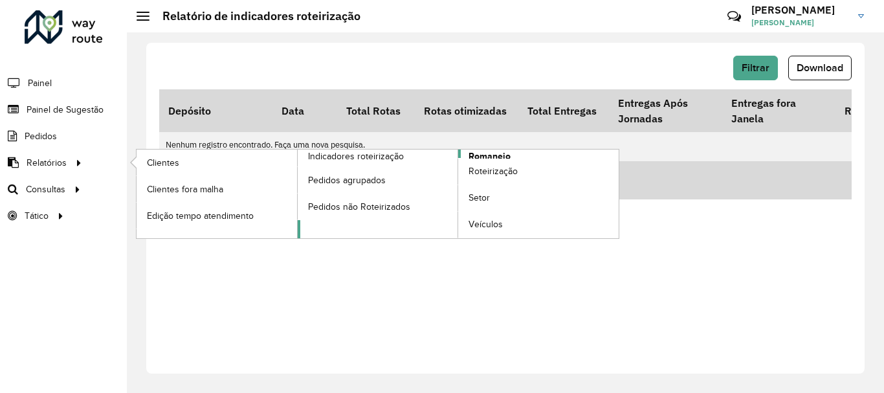
click at [507, 155] on span "Romaneio" at bounding box center [490, 156] width 42 height 14
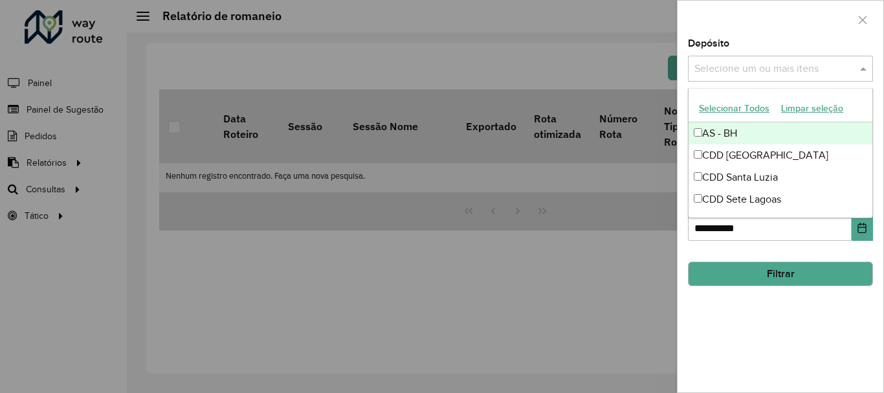
click at [773, 76] on input "text" at bounding box center [774, 69] width 166 height 16
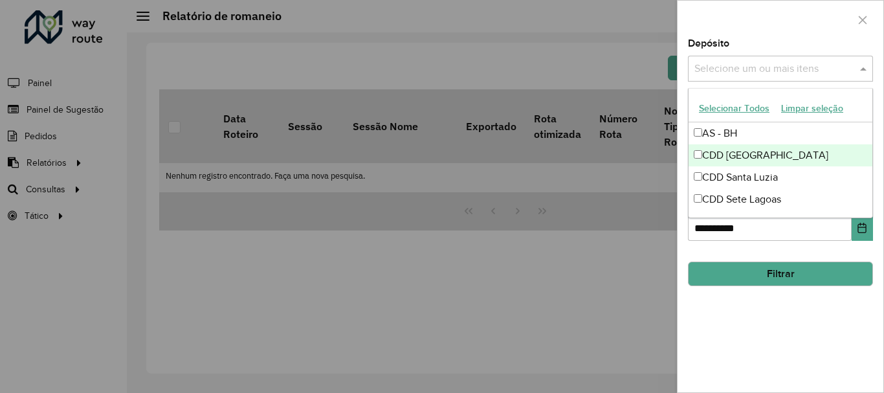
click at [714, 150] on div "CDD [GEOGRAPHIC_DATA]" at bounding box center [781, 155] width 184 height 22
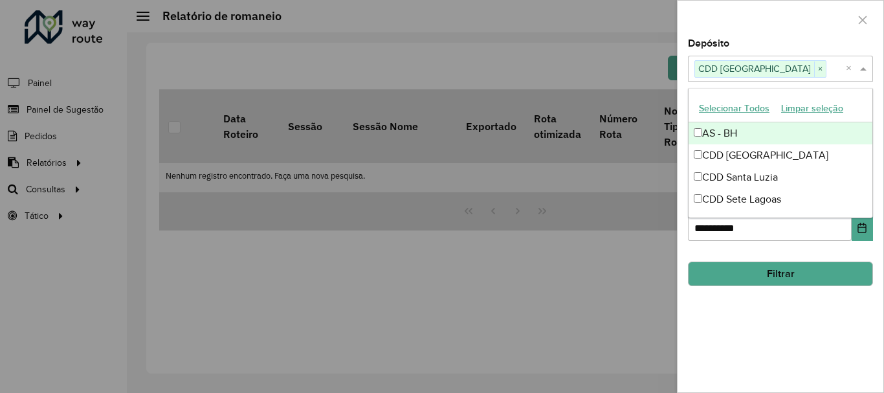
click at [757, 106] on button "Selecionar Todos" at bounding box center [734, 108] width 82 height 20
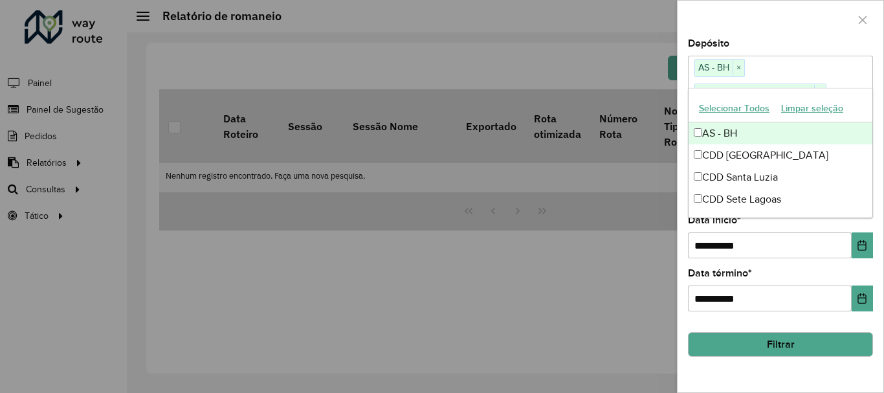
click at [723, 379] on div "**********" at bounding box center [781, 215] width 206 height 353
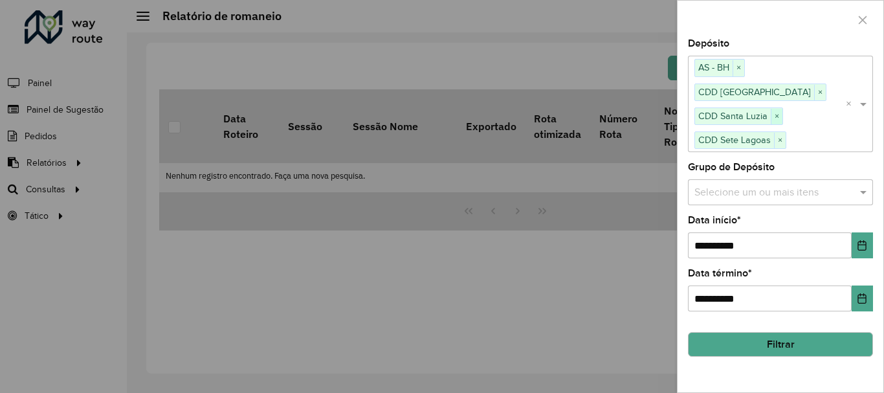
click at [777, 118] on span "×" at bounding box center [777, 117] width 12 height 16
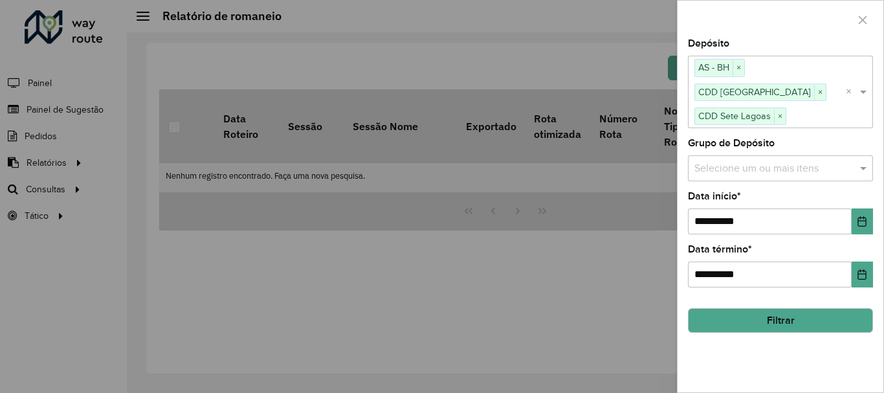
click at [777, 118] on span "×" at bounding box center [780, 117] width 12 height 16
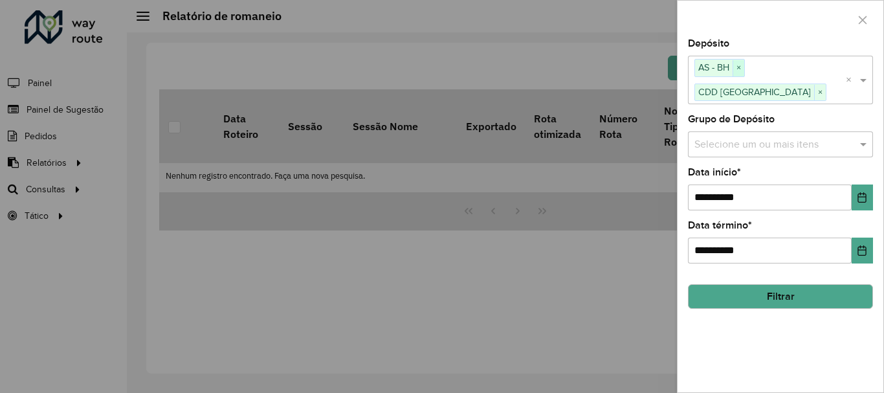
click at [739, 61] on span "×" at bounding box center [739, 68] width 12 height 16
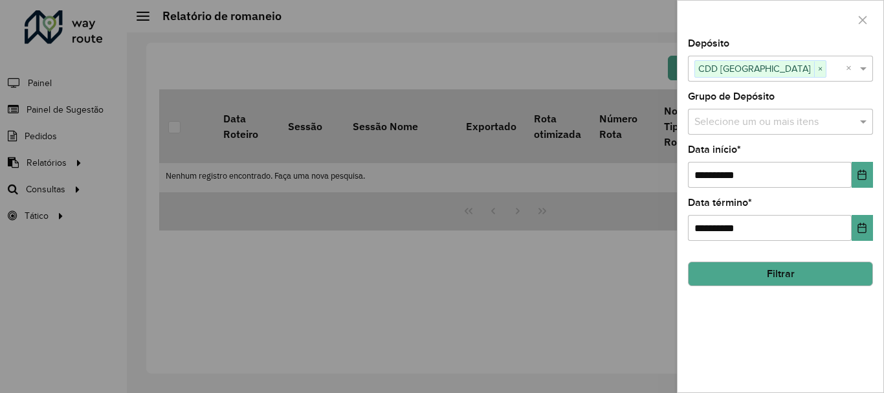
click at [782, 271] on button "Filtrar" at bounding box center [780, 273] width 185 height 25
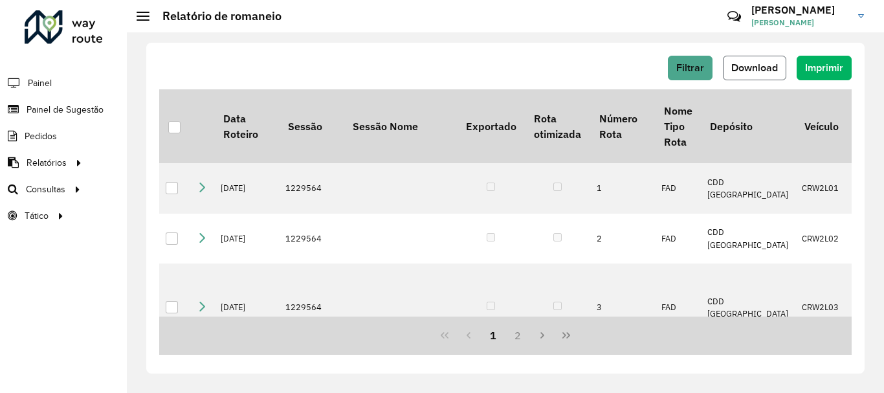
click at [757, 61] on button "Download" at bounding box center [754, 68] width 63 height 25
